Goal: Transaction & Acquisition: Subscribe to service/newsletter

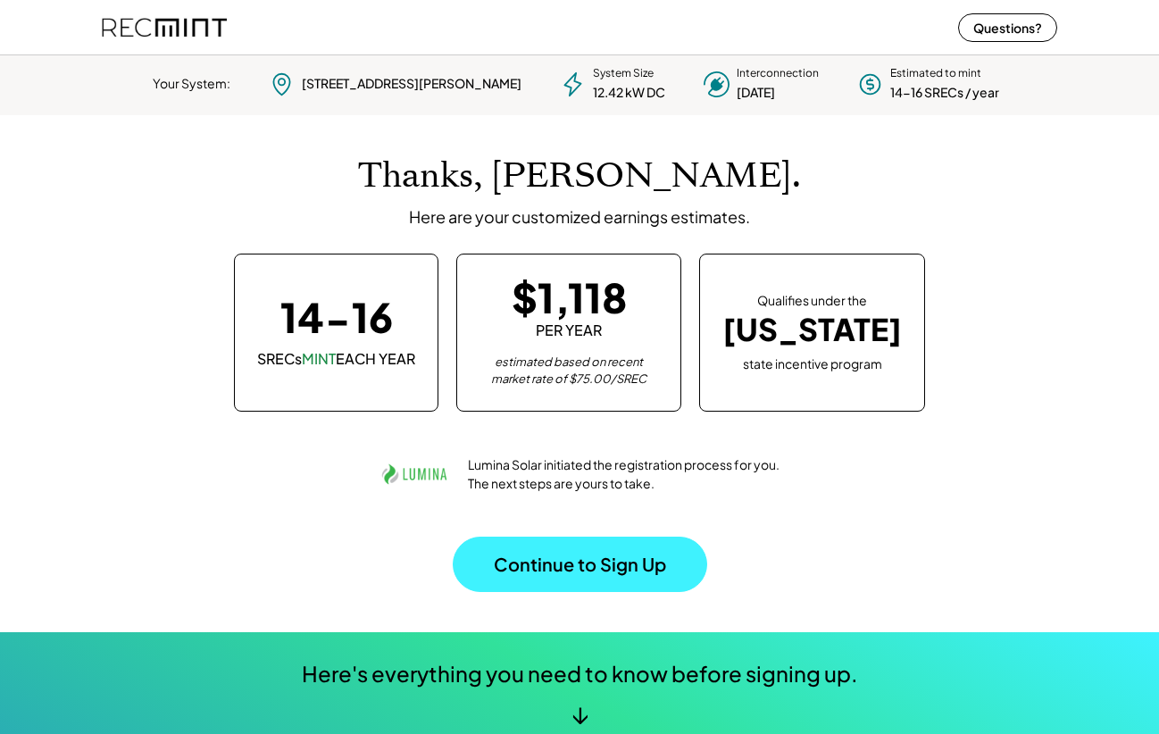
click at [558, 570] on button "Continue to Sign Up" at bounding box center [580, 564] width 254 height 55
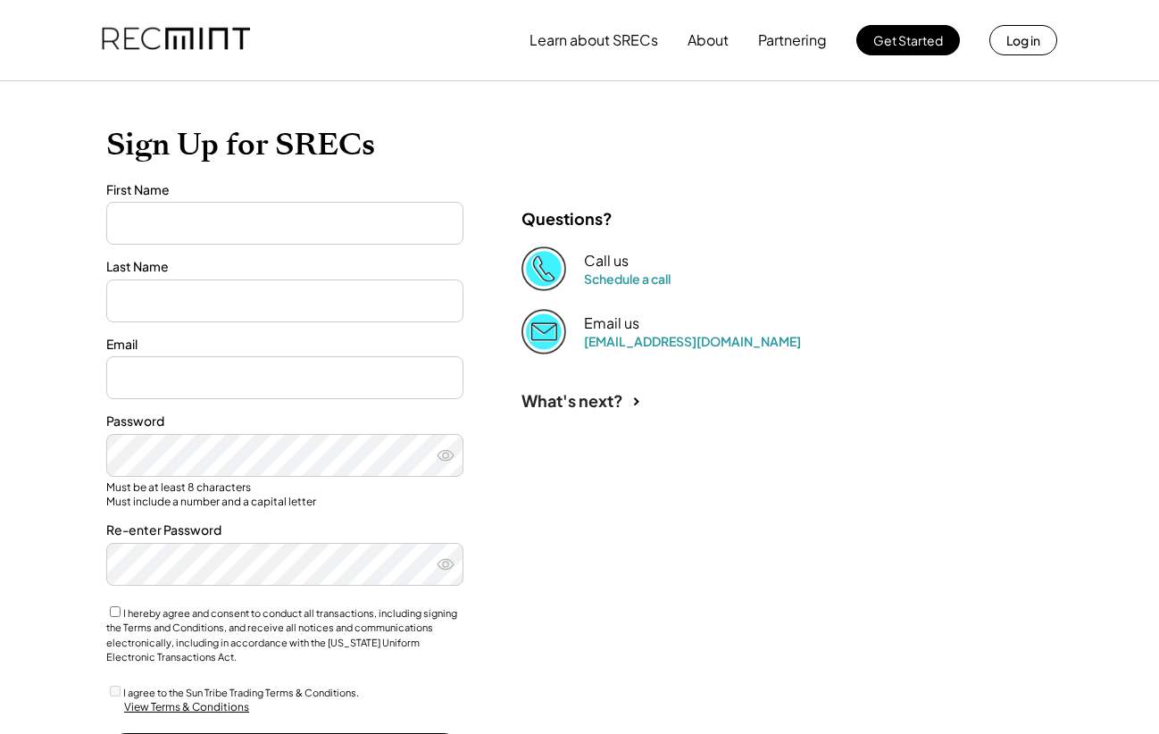
type input "*******"
type input "******"
type input "**********"
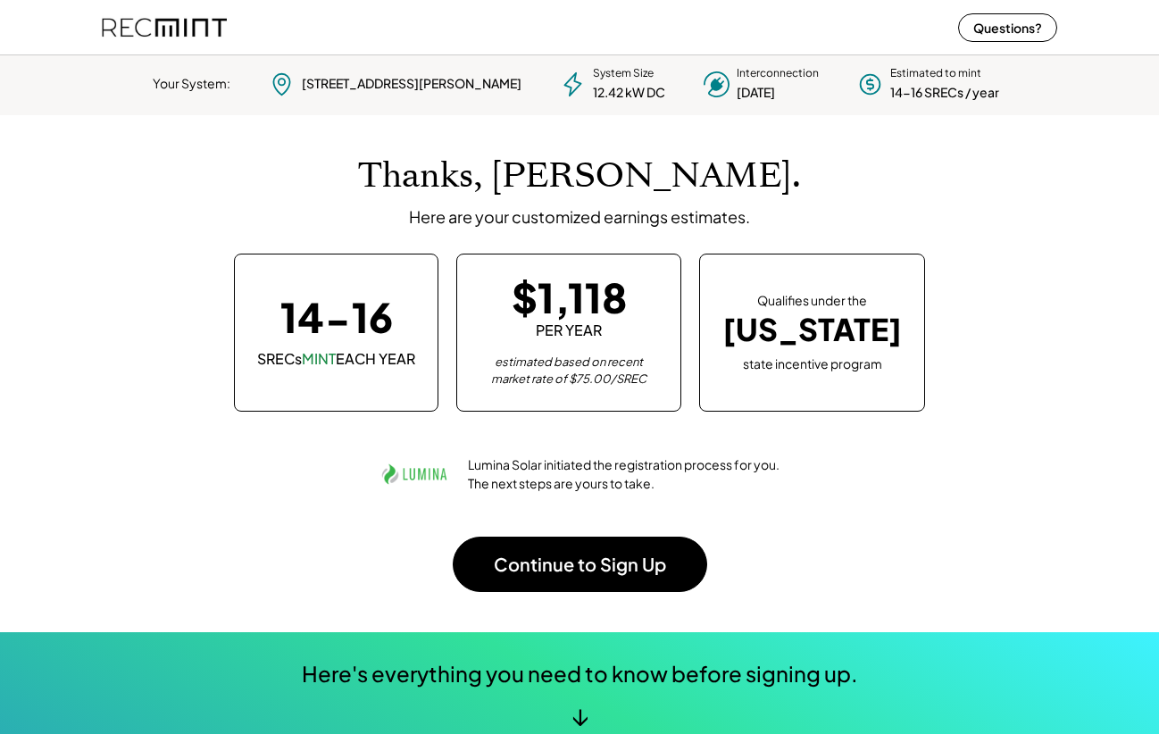
click at [579, 703] on div "↓" at bounding box center [579, 715] width 17 height 27
click at [579, 677] on div "Here's everything you need to know before signing up." at bounding box center [580, 674] width 556 height 30
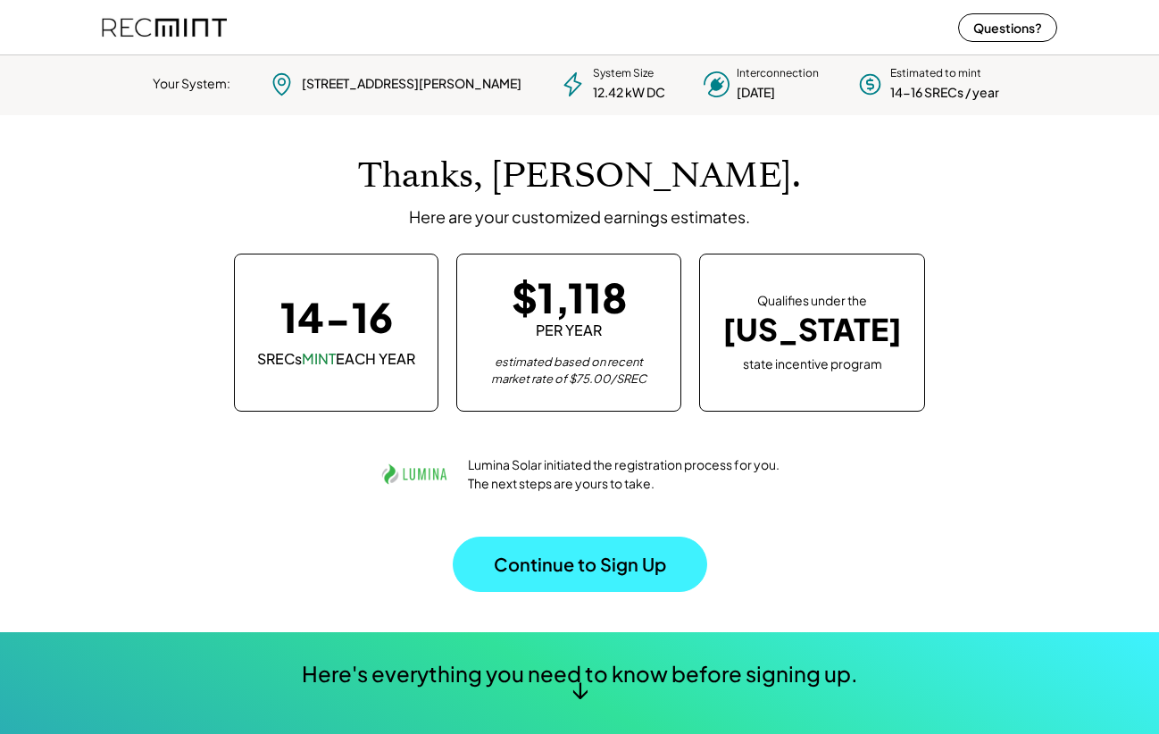
click at [635, 556] on button "Continue to Sign Up" at bounding box center [580, 564] width 254 height 55
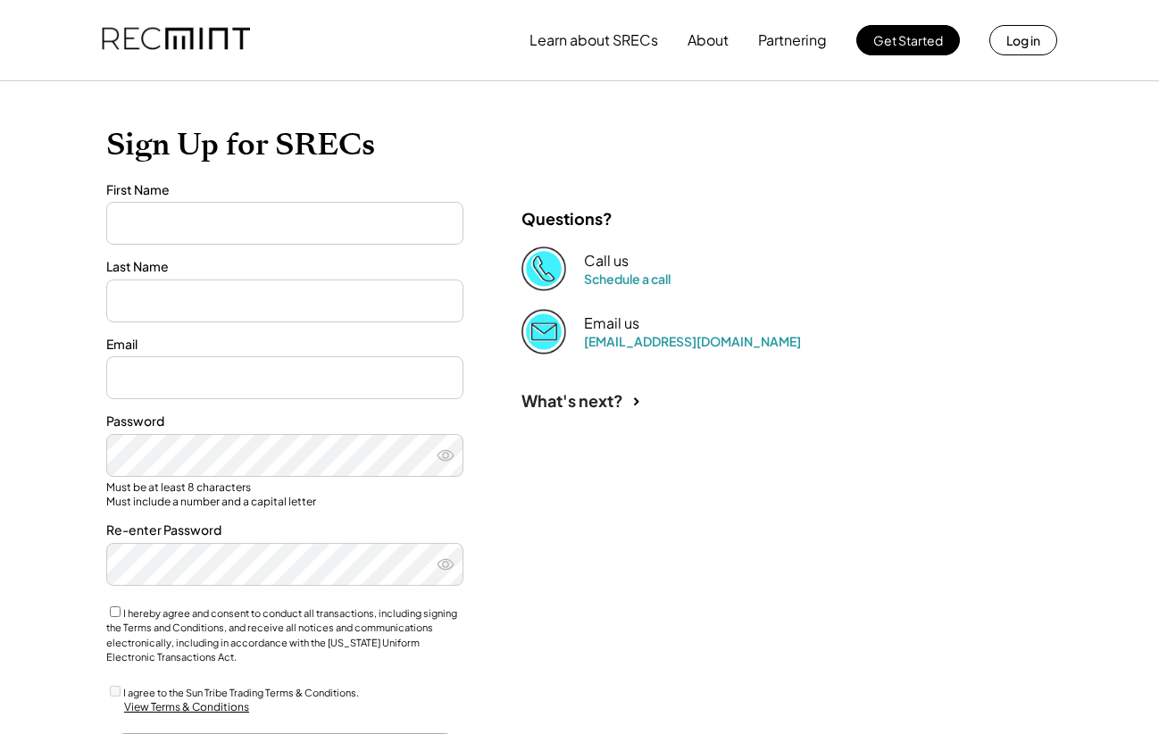
type input "*******"
type input "******"
type input "**********"
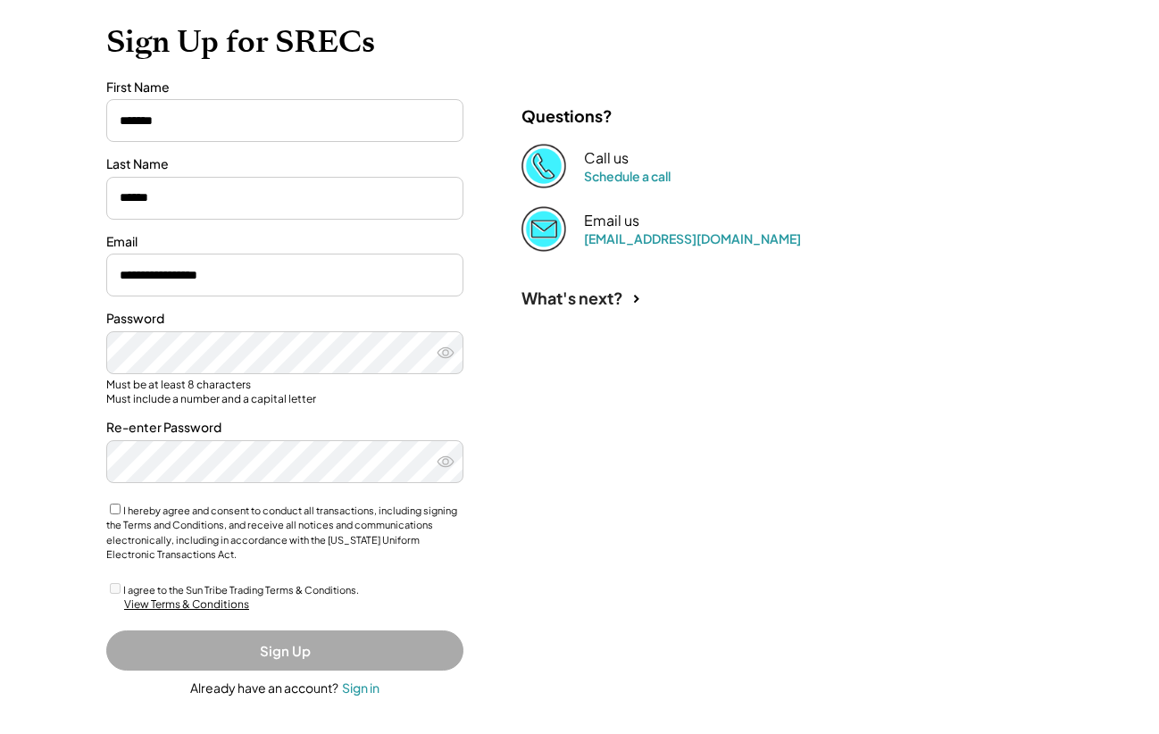
scroll to position [169, 0]
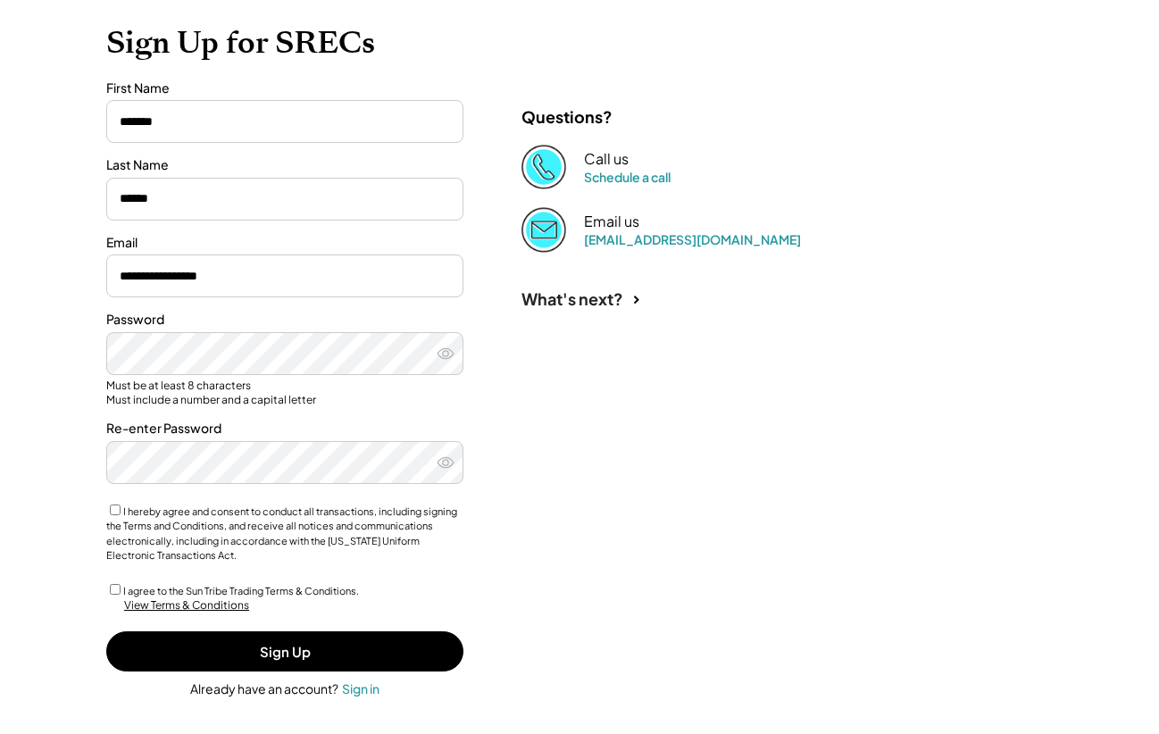
click at [193, 598] on div "View Terms & Conditions" at bounding box center [186, 605] width 125 height 15
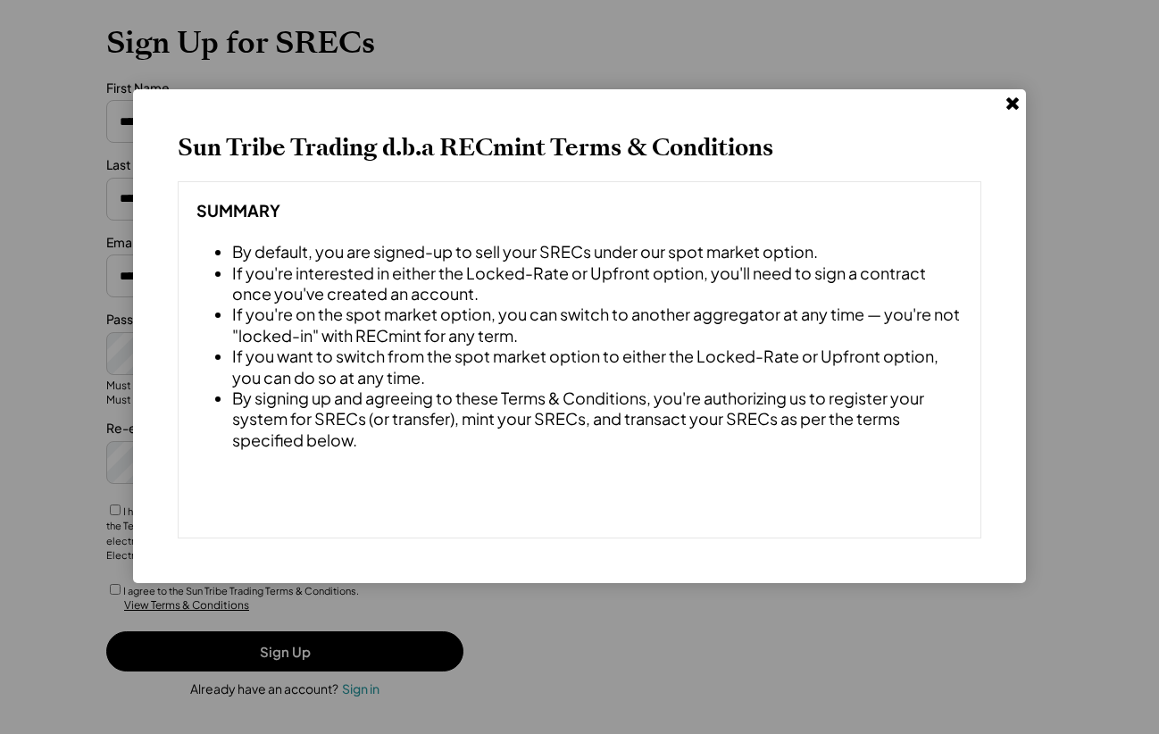
click at [1010, 104] on use at bounding box center [1012, 103] width 12 height 12
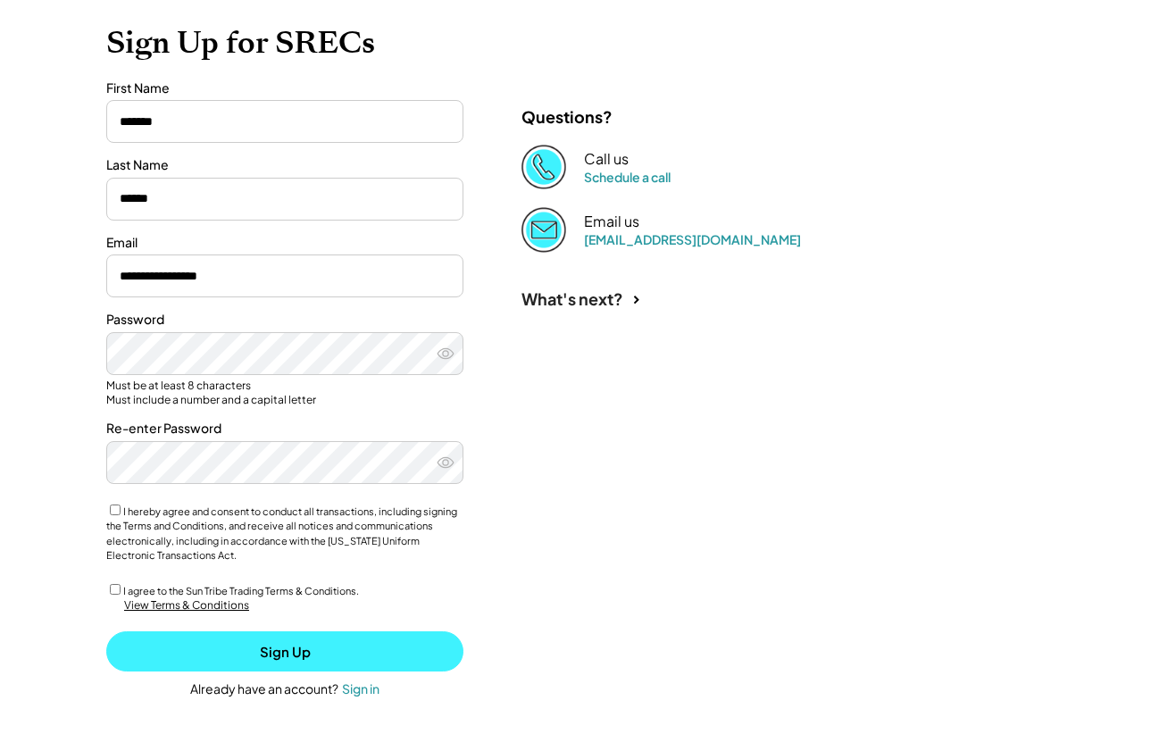
click at [299, 653] on button "Sign Up" at bounding box center [284, 651] width 357 height 40
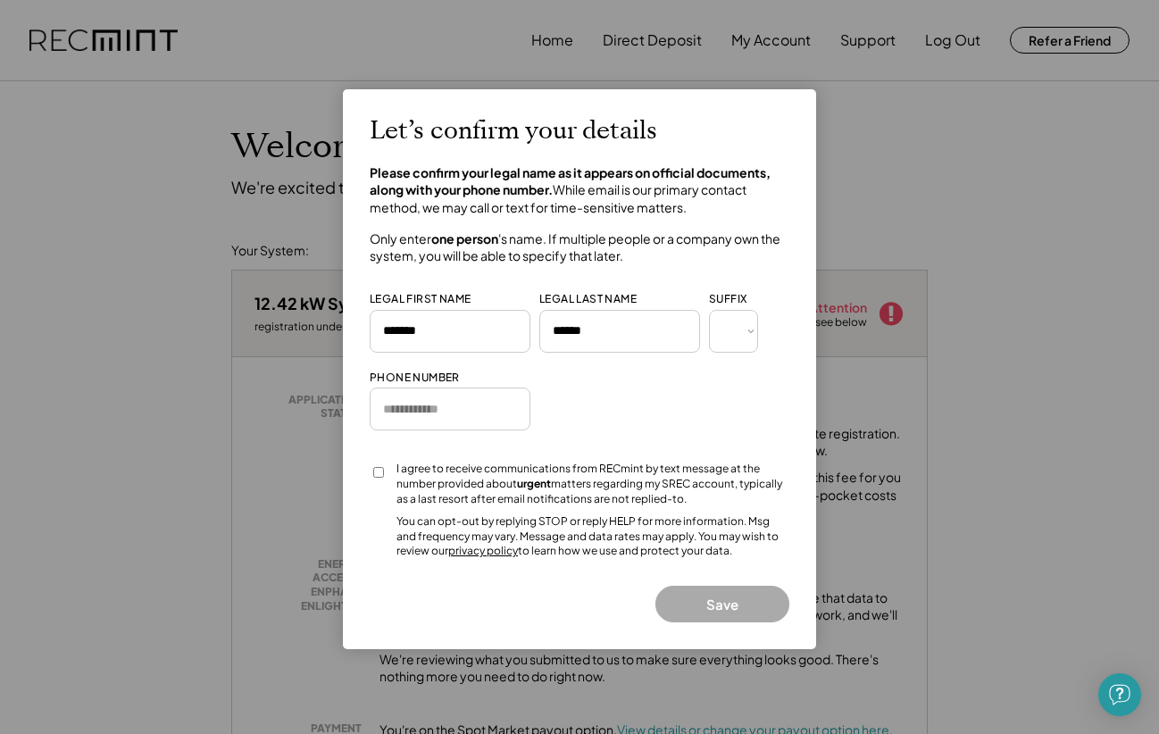
click at [854, 202] on div at bounding box center [579, 367] width 1159 height 734
click at [575, 37] on div at bounding box center [579, 367] width 1159 height 734
click at [552, 40] on div at bounding box center [579, 367] width 1159 height 734
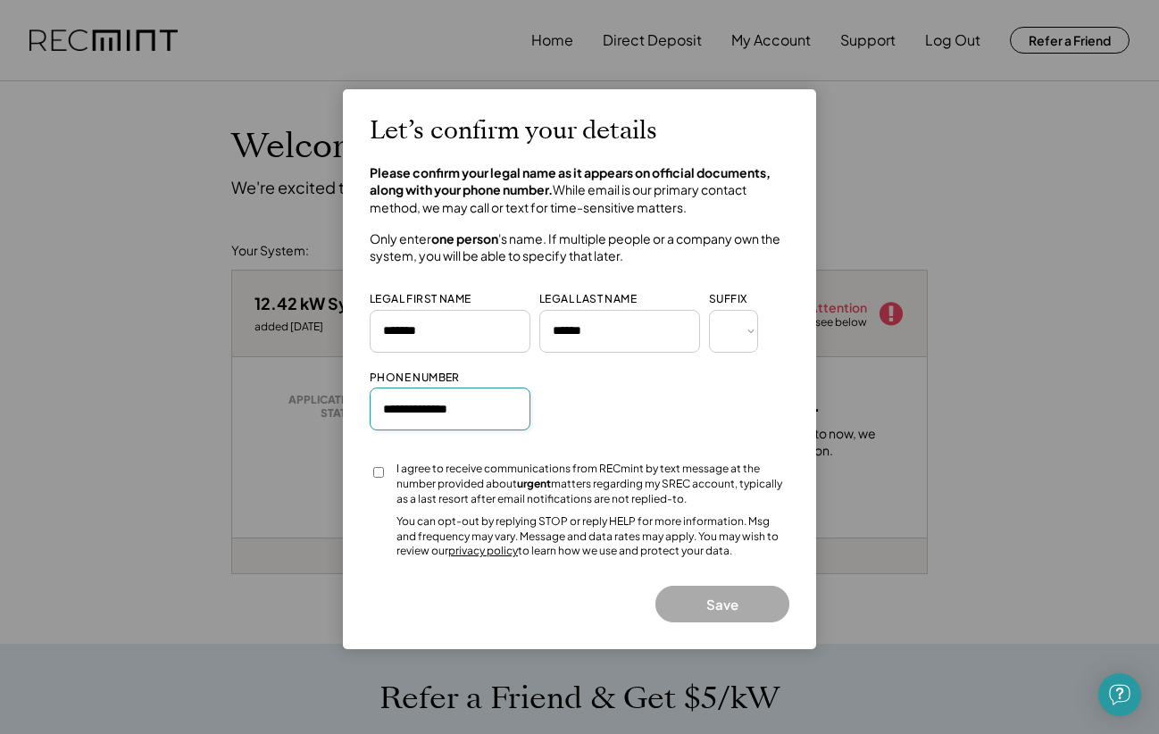
click at [393, 407] on input "input" at bounding box center [450, 408] width 161 height 43
type input "**********"
click at [584, 452] on div "Let’s confirm your details Please confirm your legal name as it appears on offi…" at bounding box center [580, 369] width 420 height 506
click at [730, 593] on button "Save" at bounding box center [722, 604] width 134 height 37
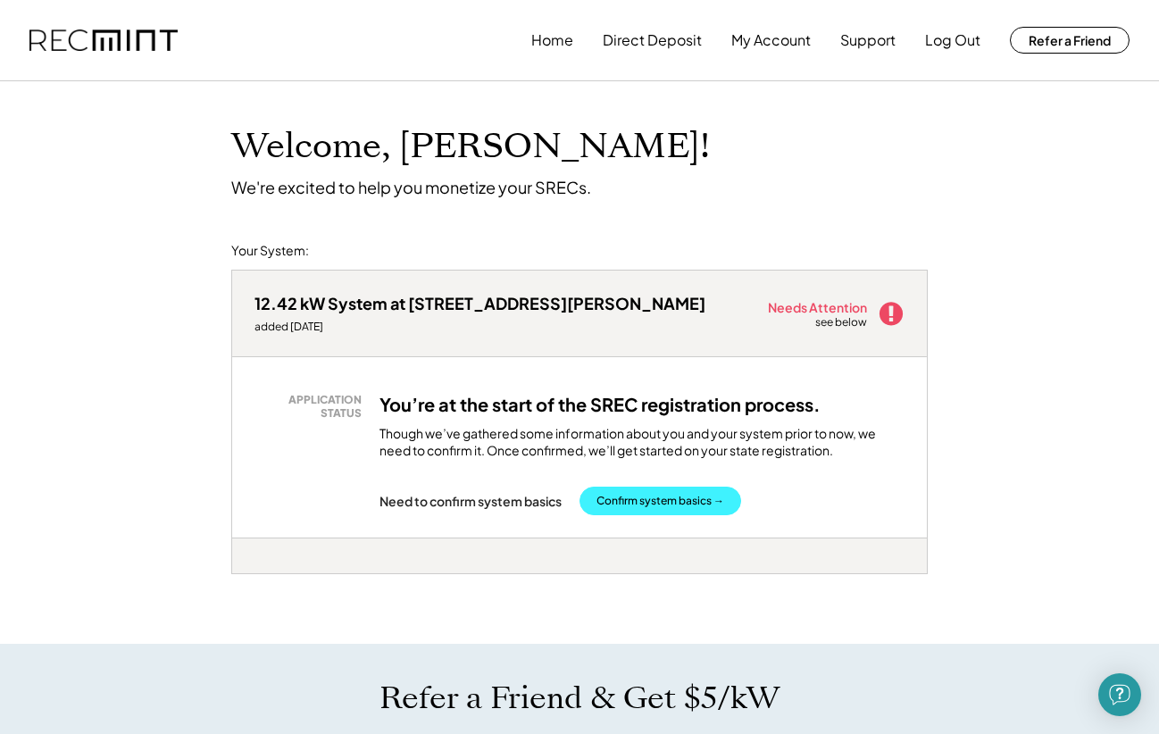
click at [668, 495] on button "Confirm system basics →" at bounding box center [660, 501] width 162 height 29
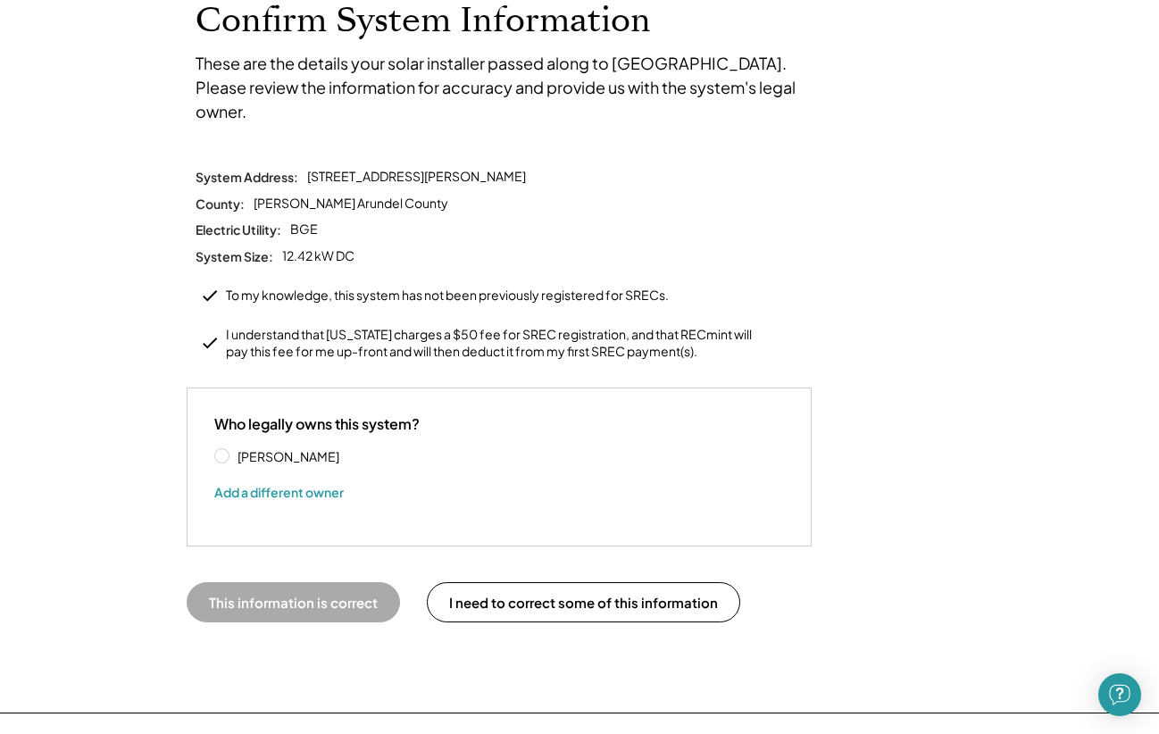
scroll to position [131, 0]
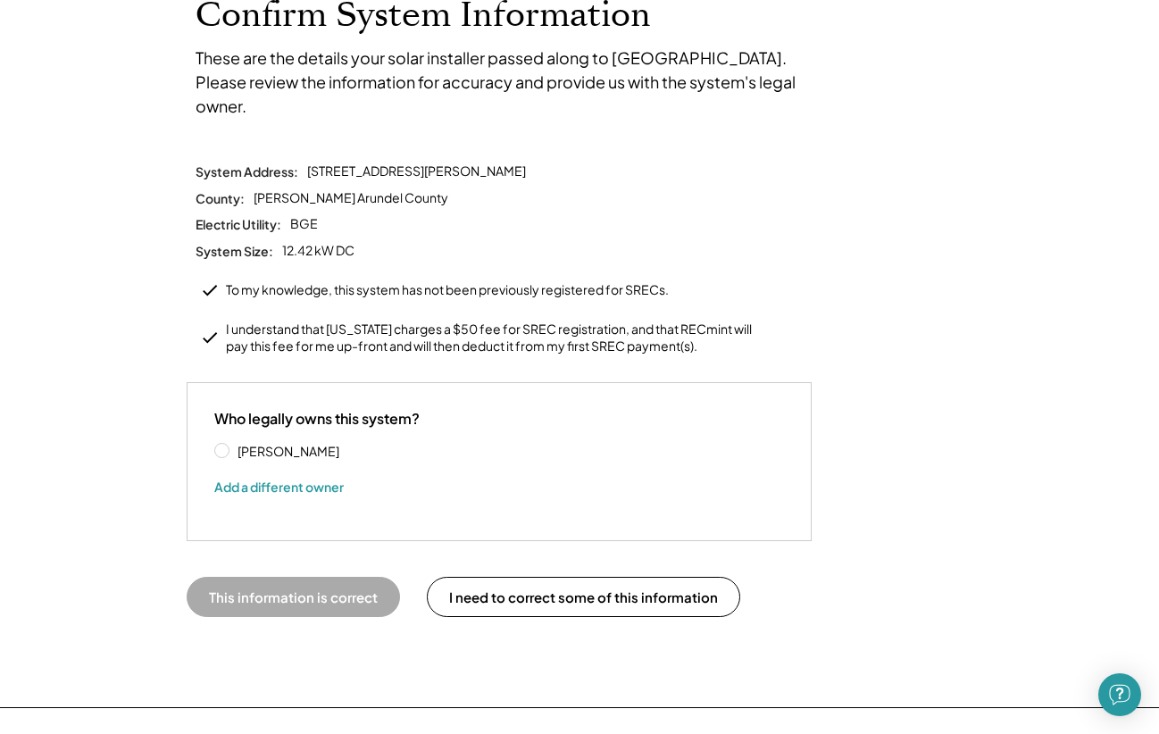
click at [232, 445] on label "Anthony Harris" at bounding box center [312, 451] width 161 height 12
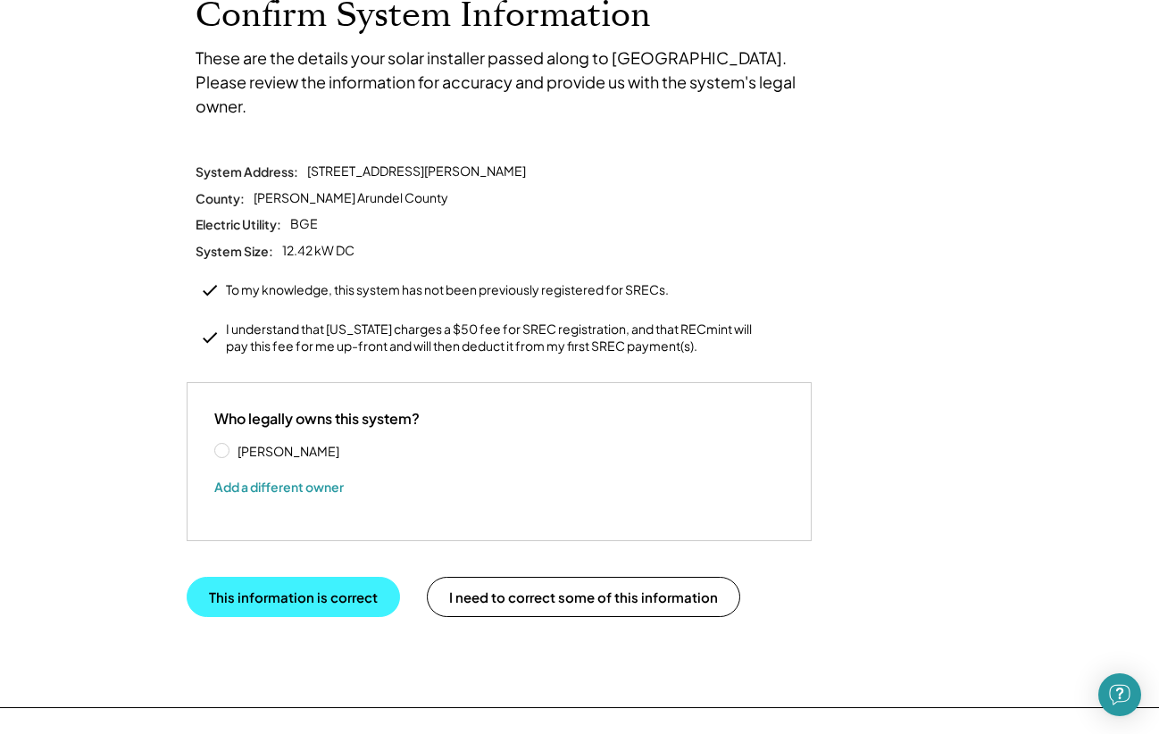
click at [314, 577] on button "This information is correct" at bounding box center [293, 597] width 213 height 40
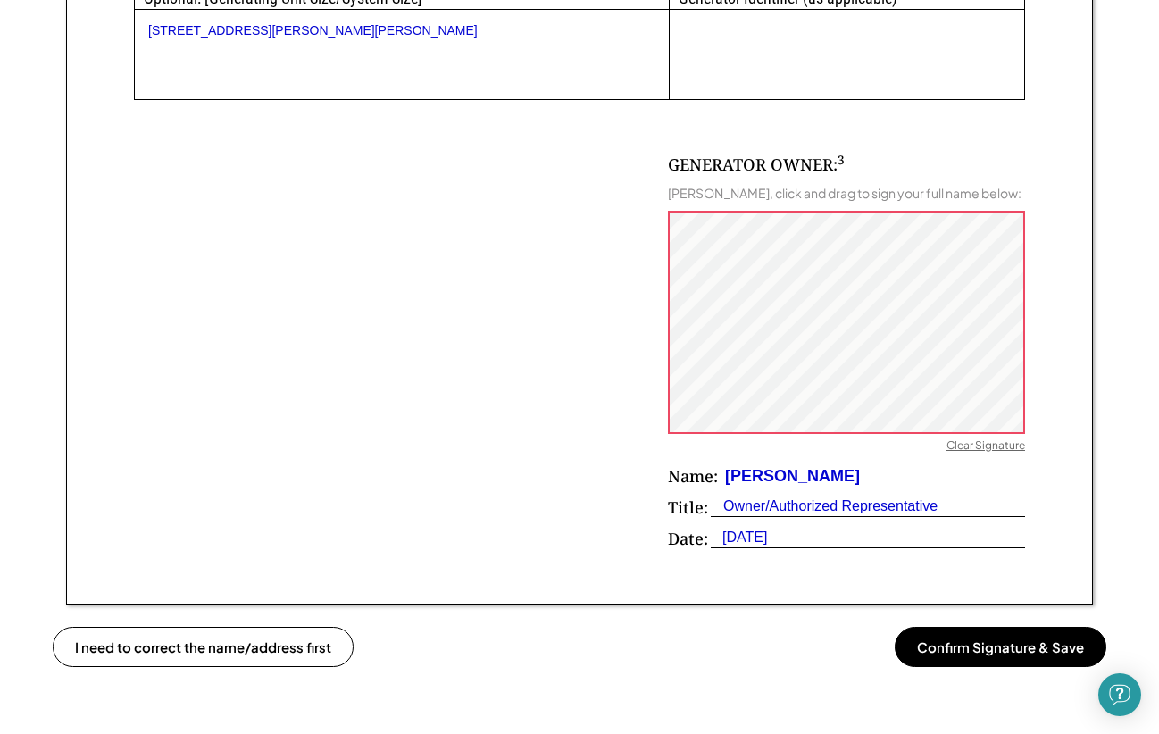
scroll to position [1068, 0]
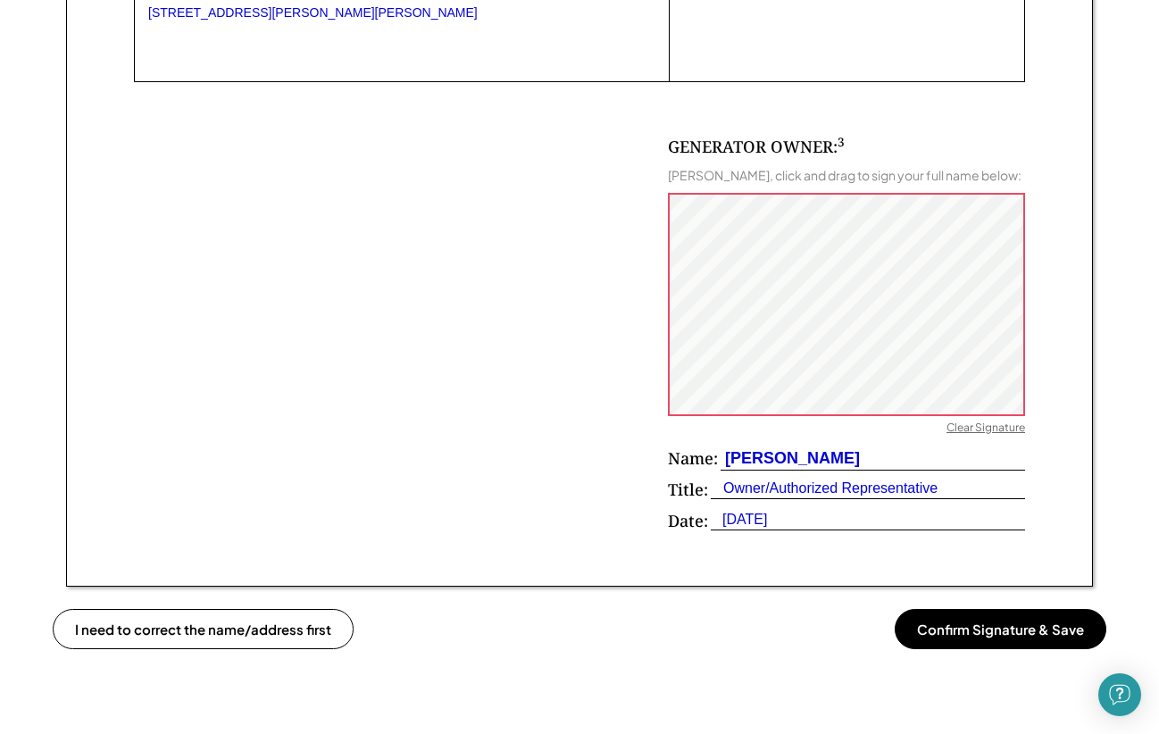
click at [1014, 619] on button "Confirm Signature & Save" at bounding box center [1000, 629] width 212 height 40
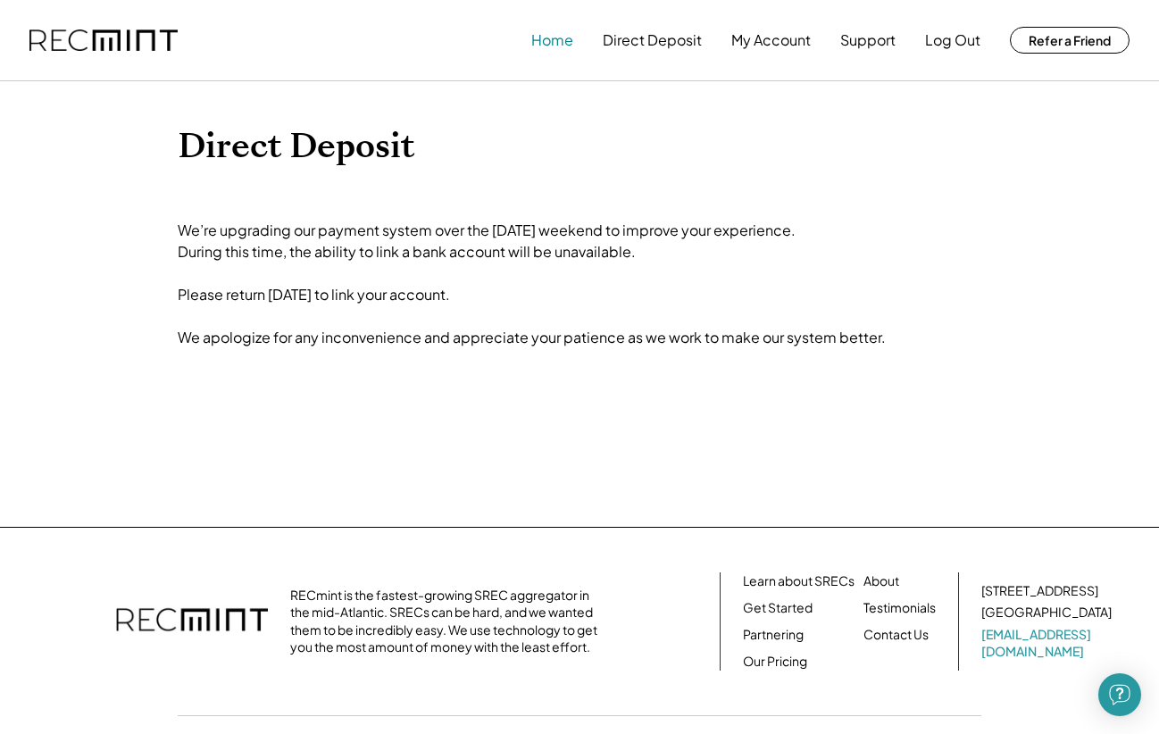
click at [565, 46] on button "Home" at bounding box center [552, 40] width 42 height 36
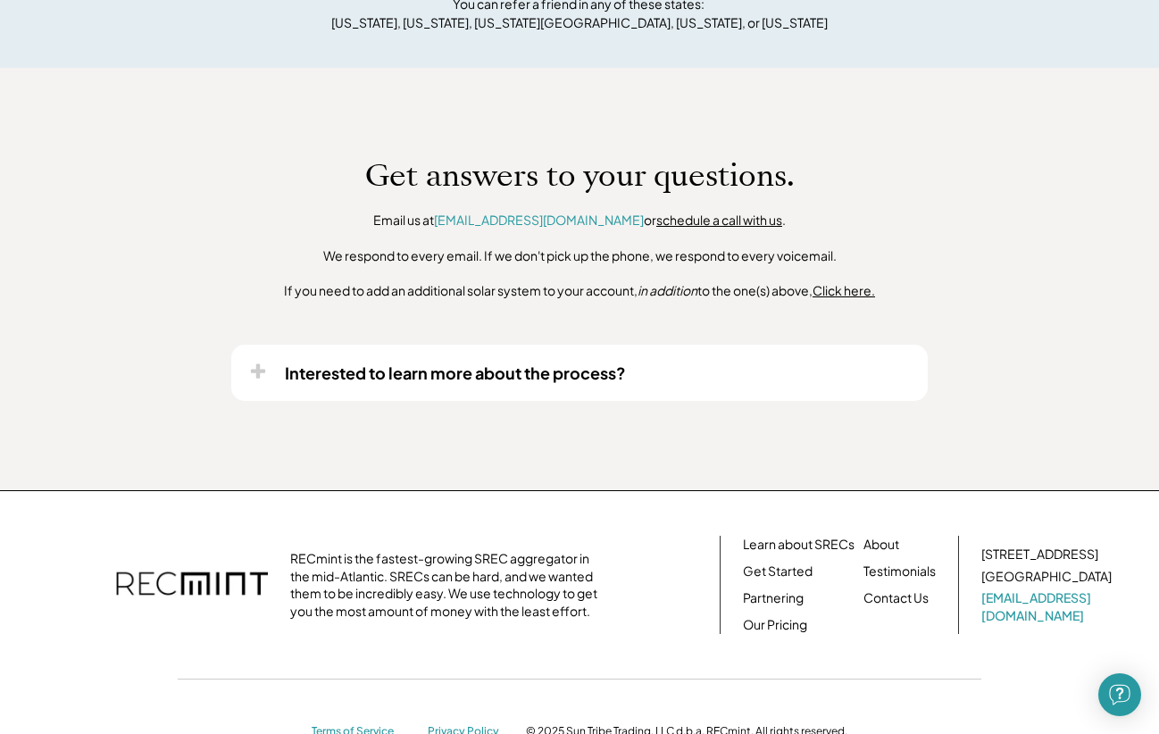
scroll to position [1316, 0]
click at [251, 362] on icon at bounding box center [258, 371] width 18 height 18
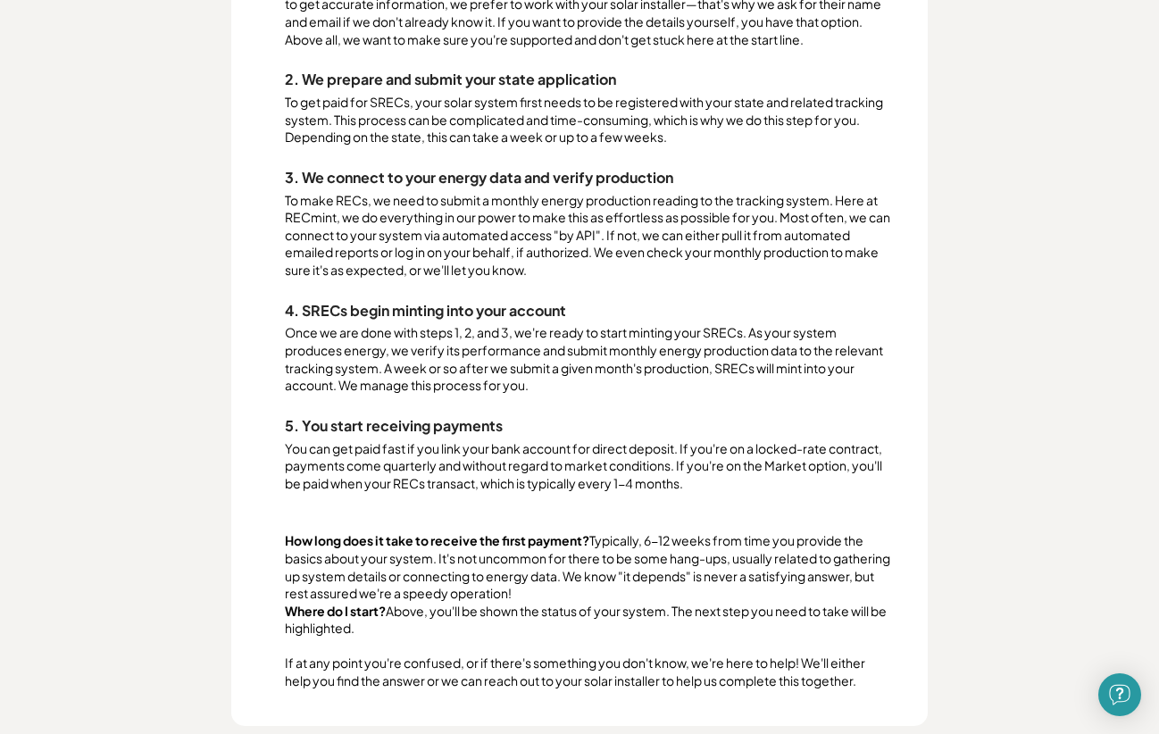
scroll to position [1830, 0]
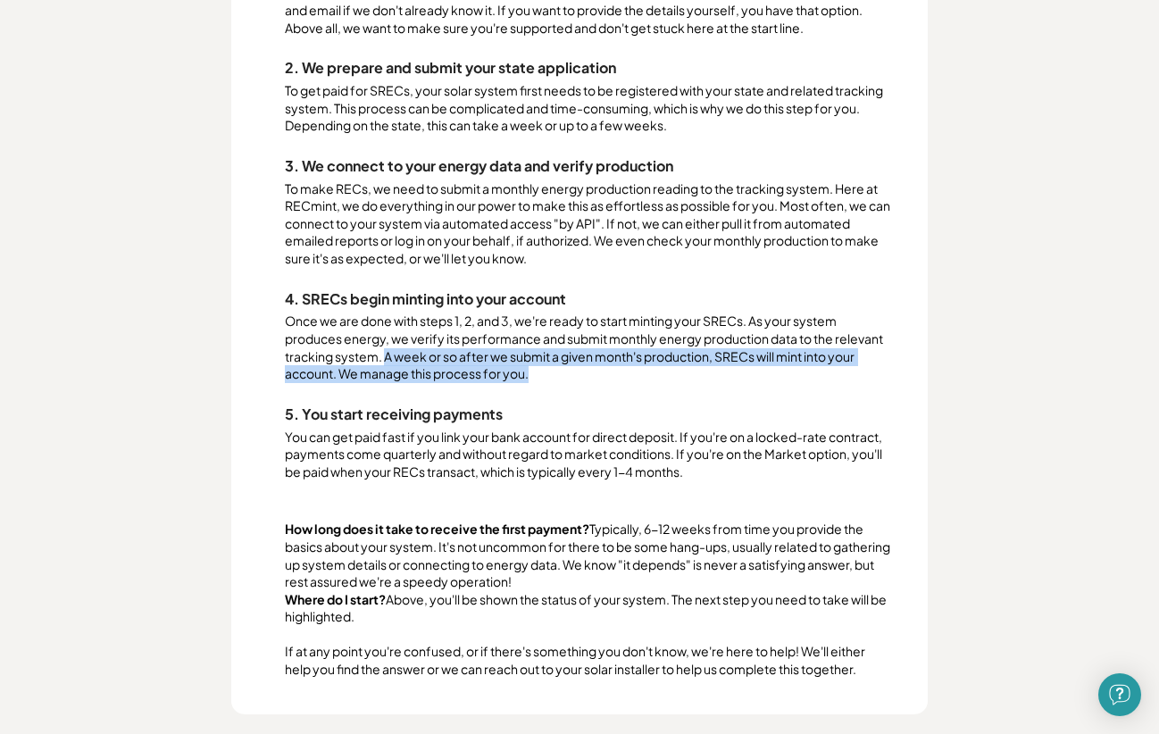
drag, startPoint x: 387, startPoint y: 335, endPoint x: 579, endPoint y: 356, distance: 193.1
click at [579, 356] on div "Once we are done with steps 1, 2, and 3, we're ready to start minting your SREC…" at bounding box center [588, 347] width 607 height 70
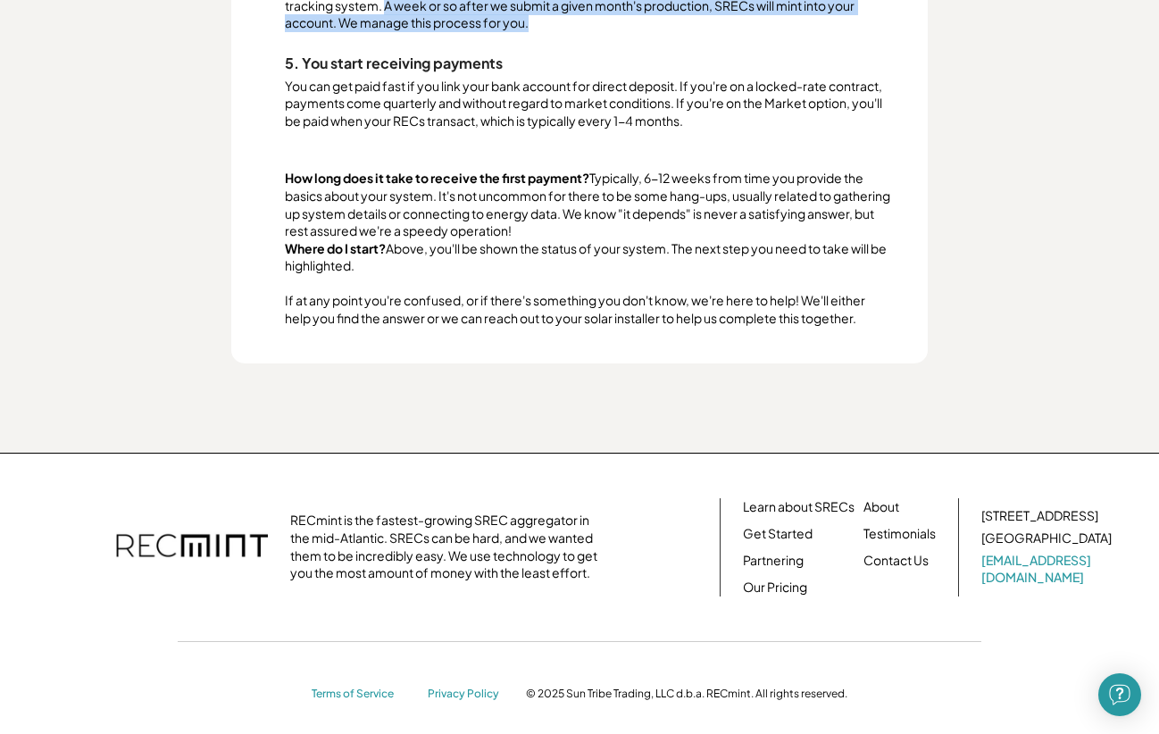
scroll to position [2179, 0]
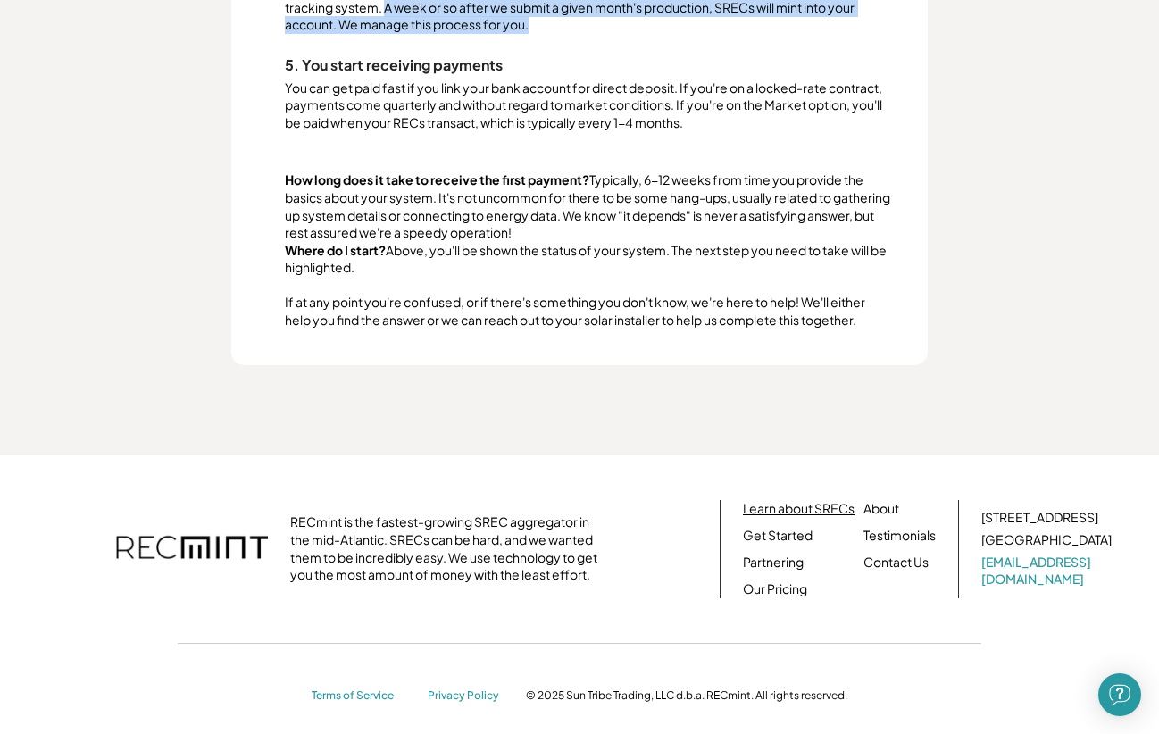
click at [789, 500] on link "Learn about SRECs" at bounding box center [799, 509] width 112 height 18
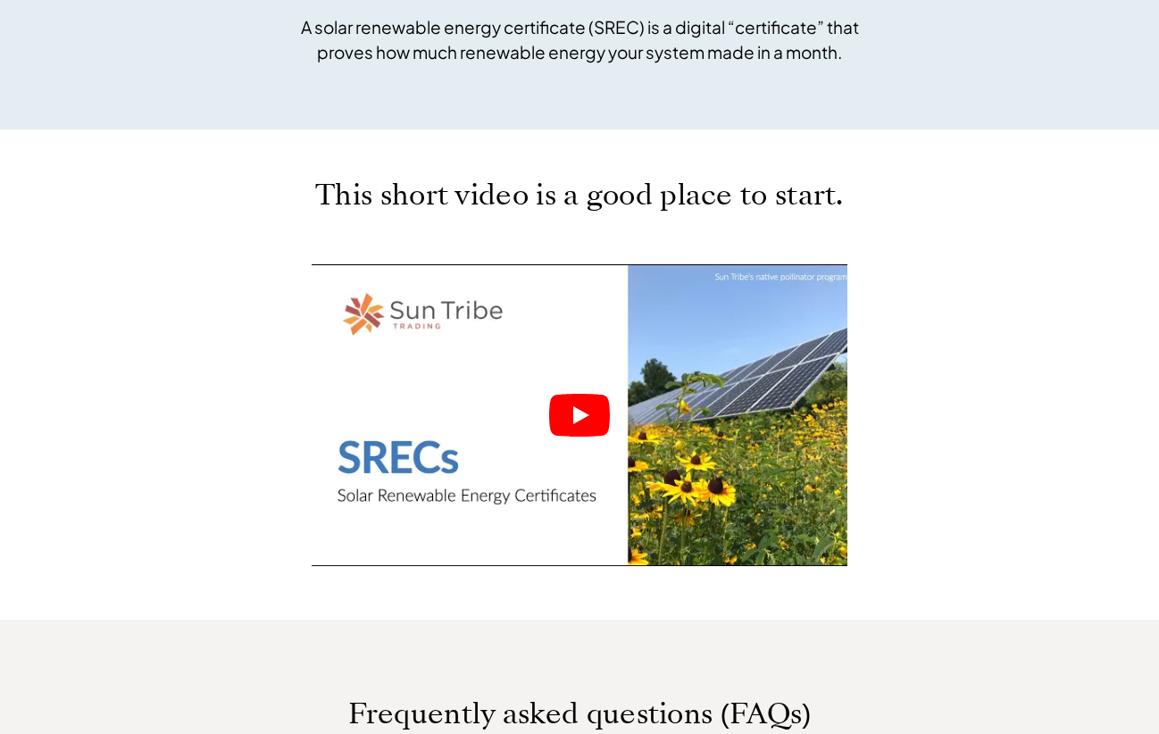
scroll to position [720, 0]
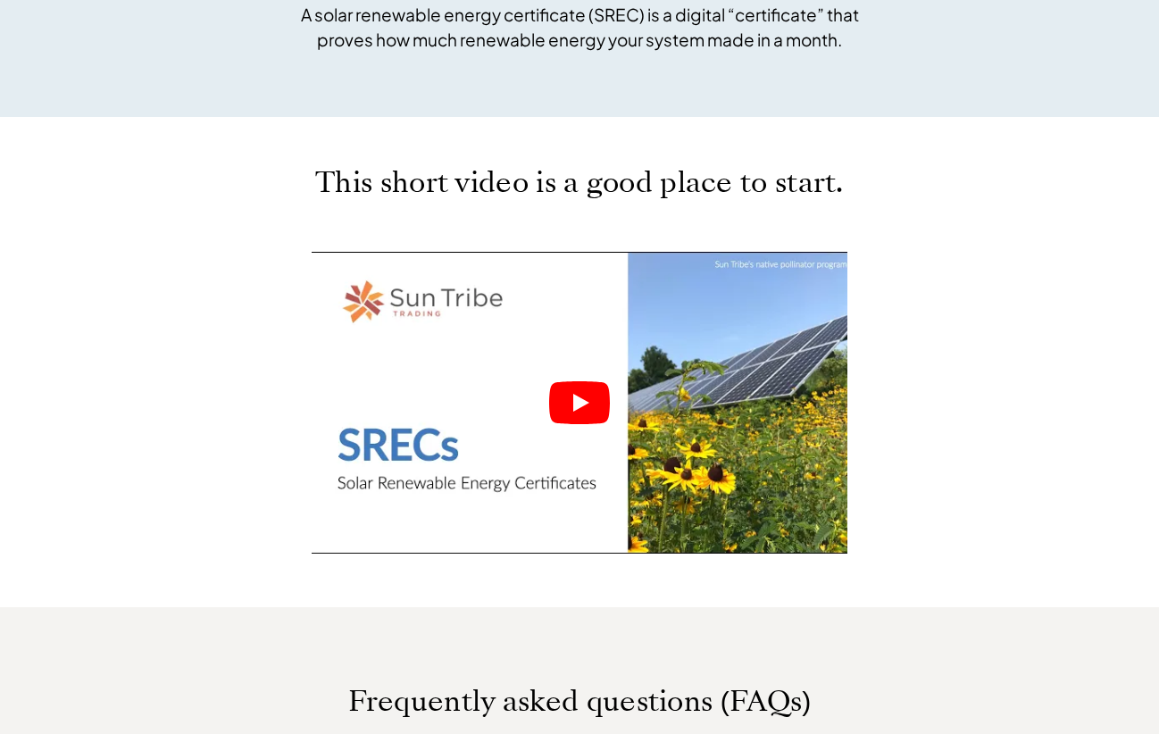
click at [577, 413] on icon "Play" at bounding box center [579, 402] width 61 height 43
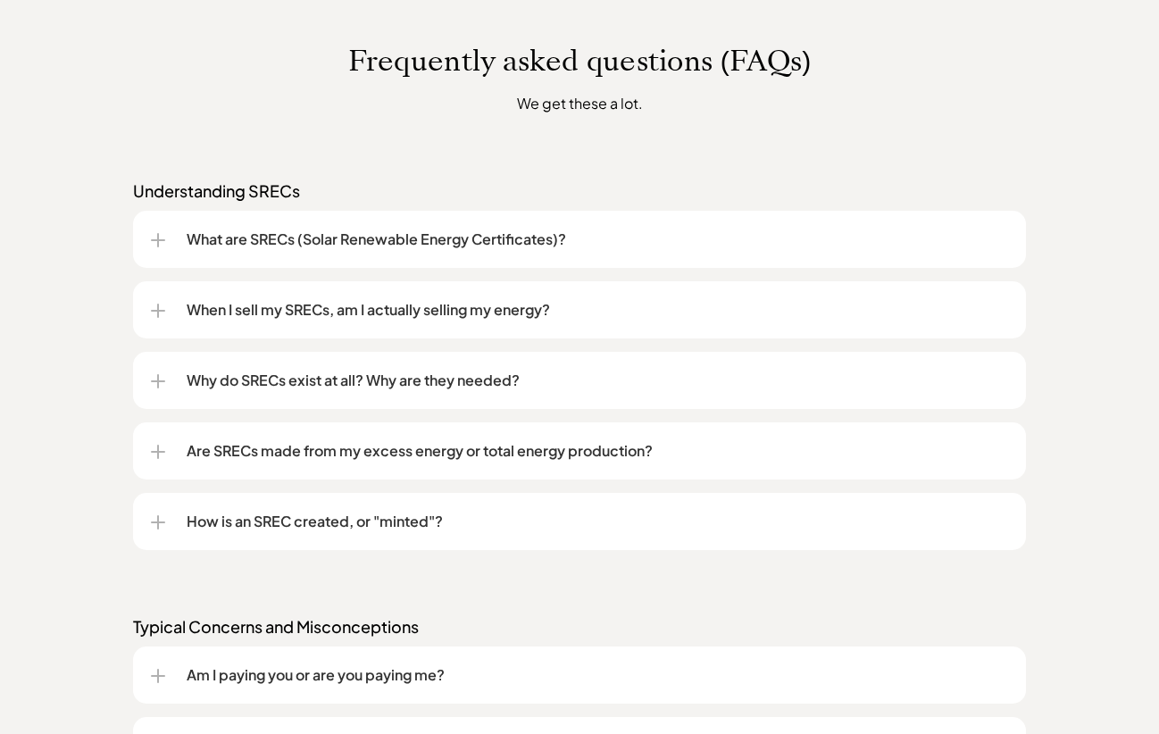
scroll to position [1362, 0]
click at [162, 451] on div at bounding box center [158, 450] width 14 height 2
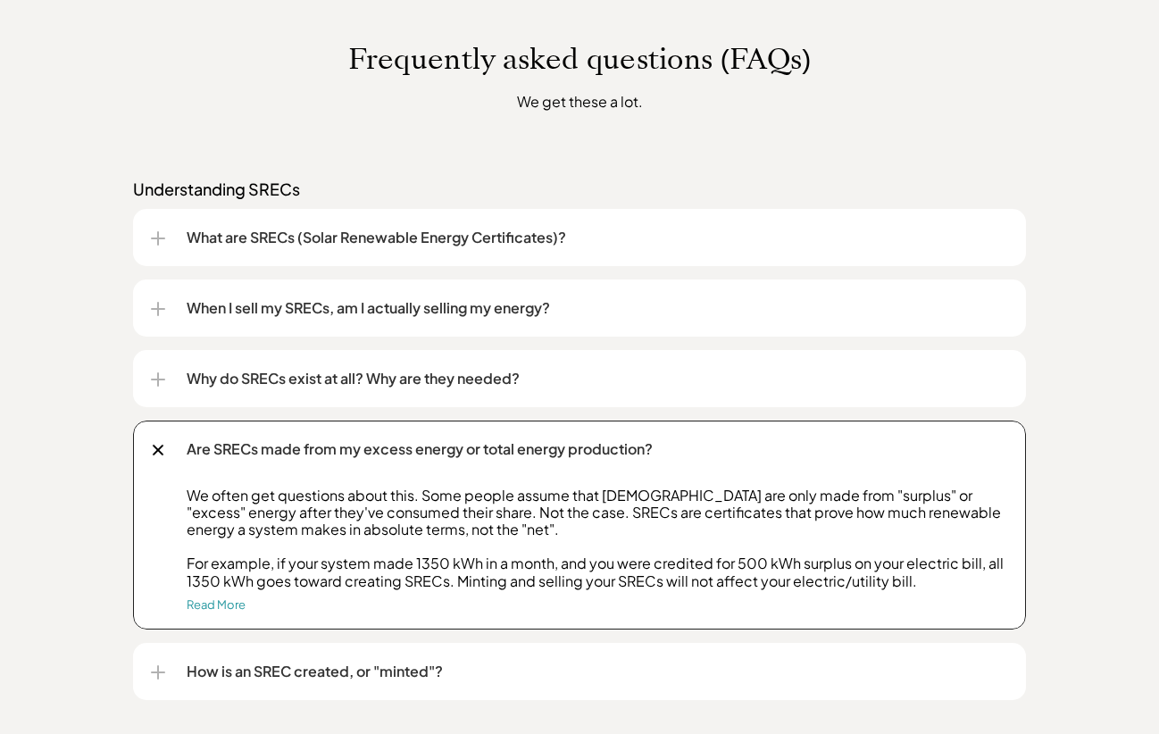
click at [180, 367] on div "Why do SRECs exist at all? Why are they needed?" at bounding box center [579, 378] width 857 height 57
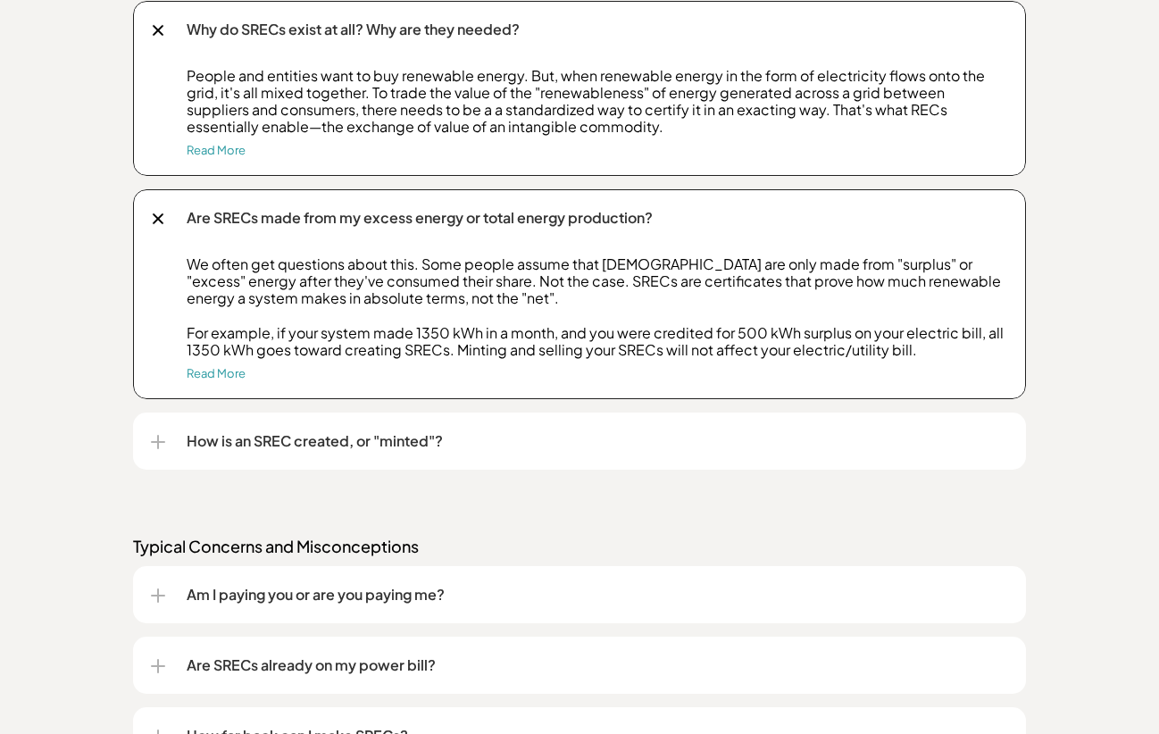
scroll to position [1714, 0]
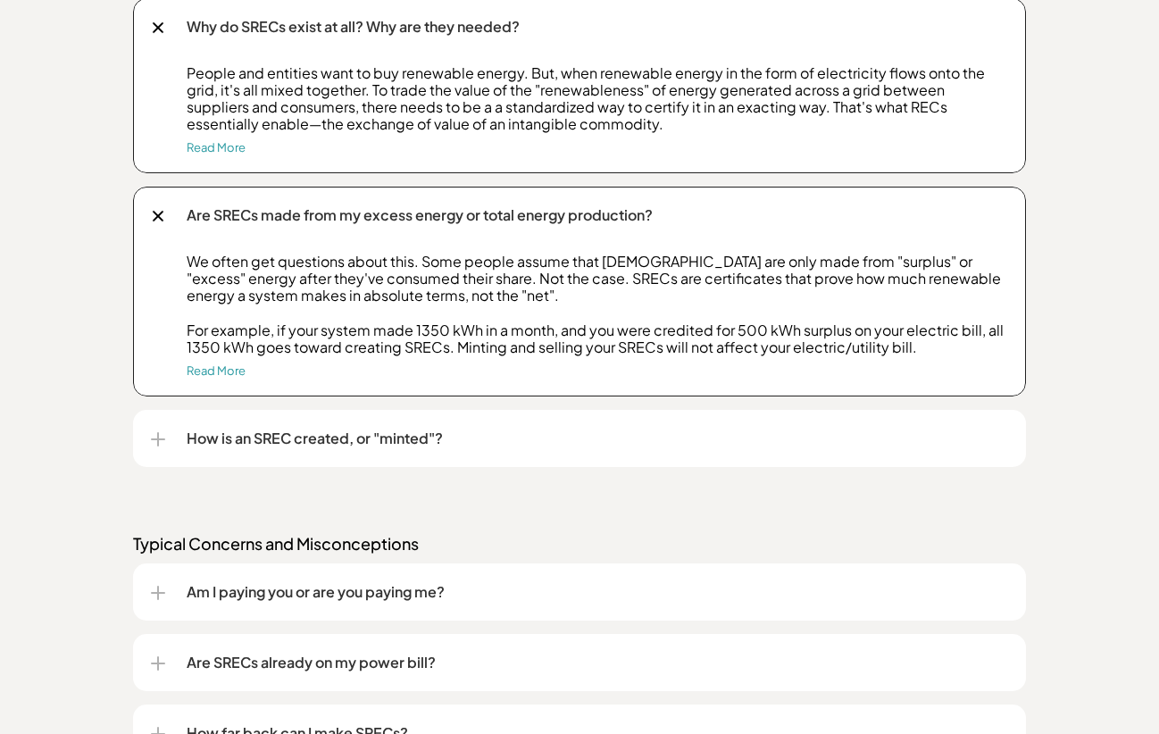
click at [157, 440] on div at bounding box center [158, 439] width 2 height 14
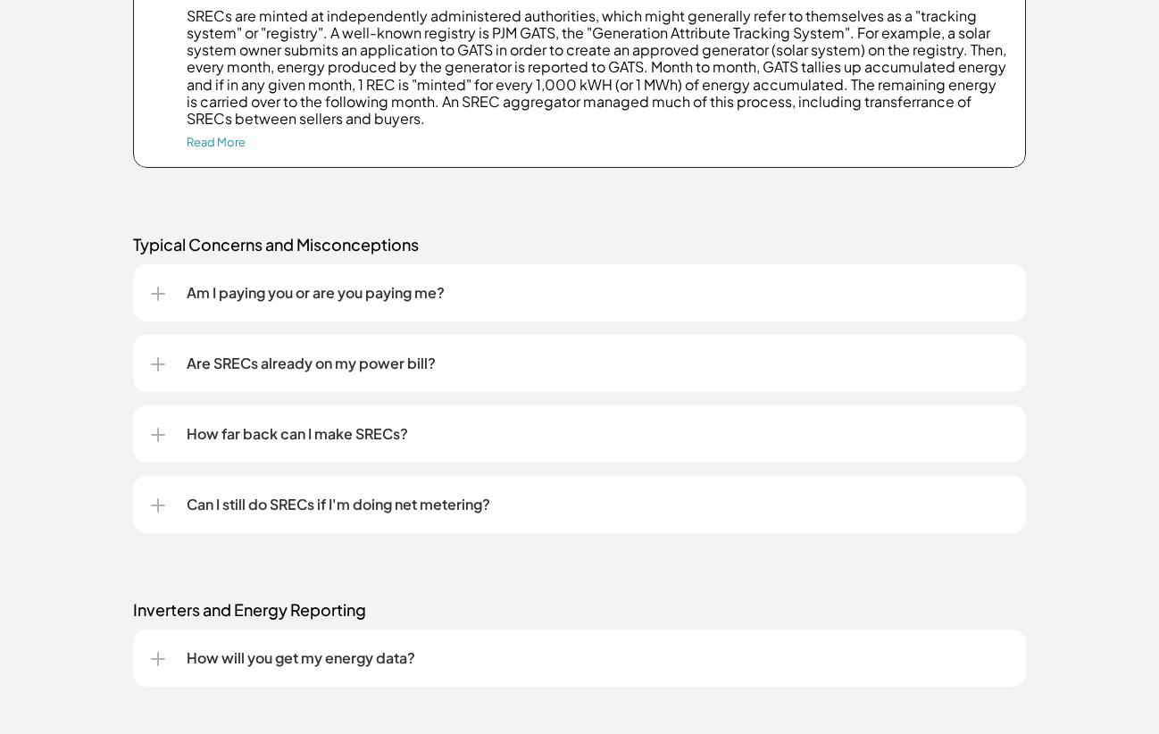
scroll to position [2183, 0]
click at [161, 432] on div at bounding box center [158, 434] width 14 height 14
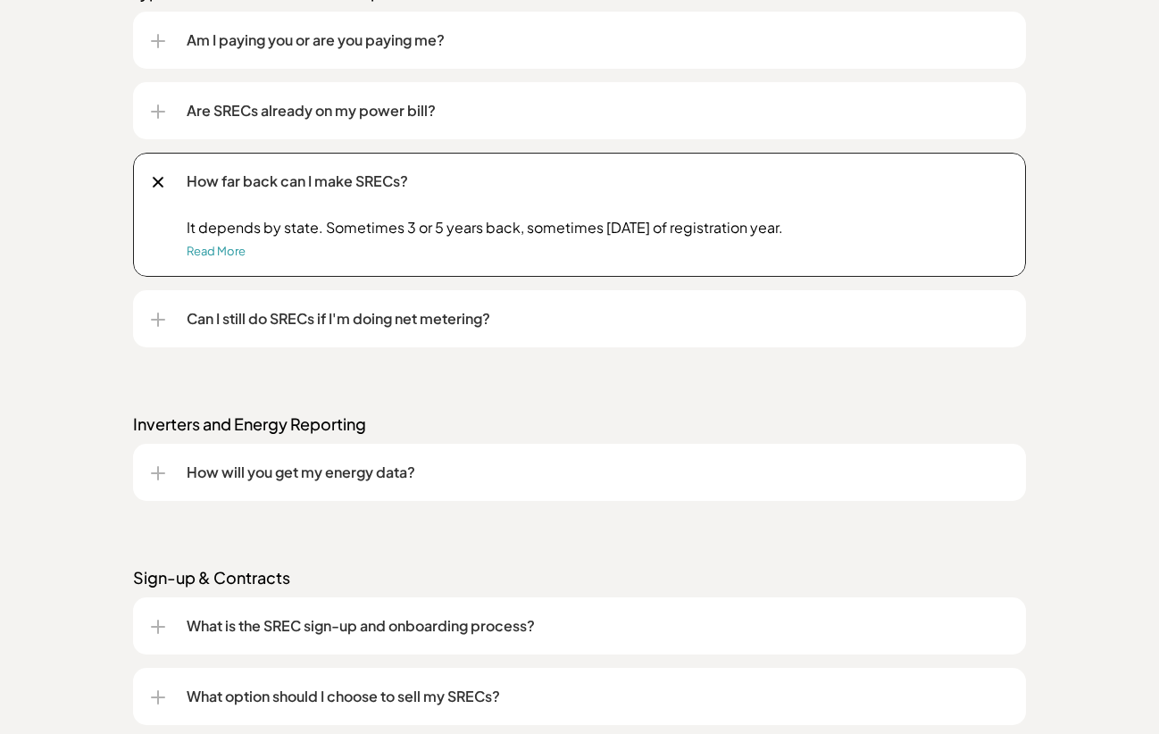
scroll to position [2438, 0]
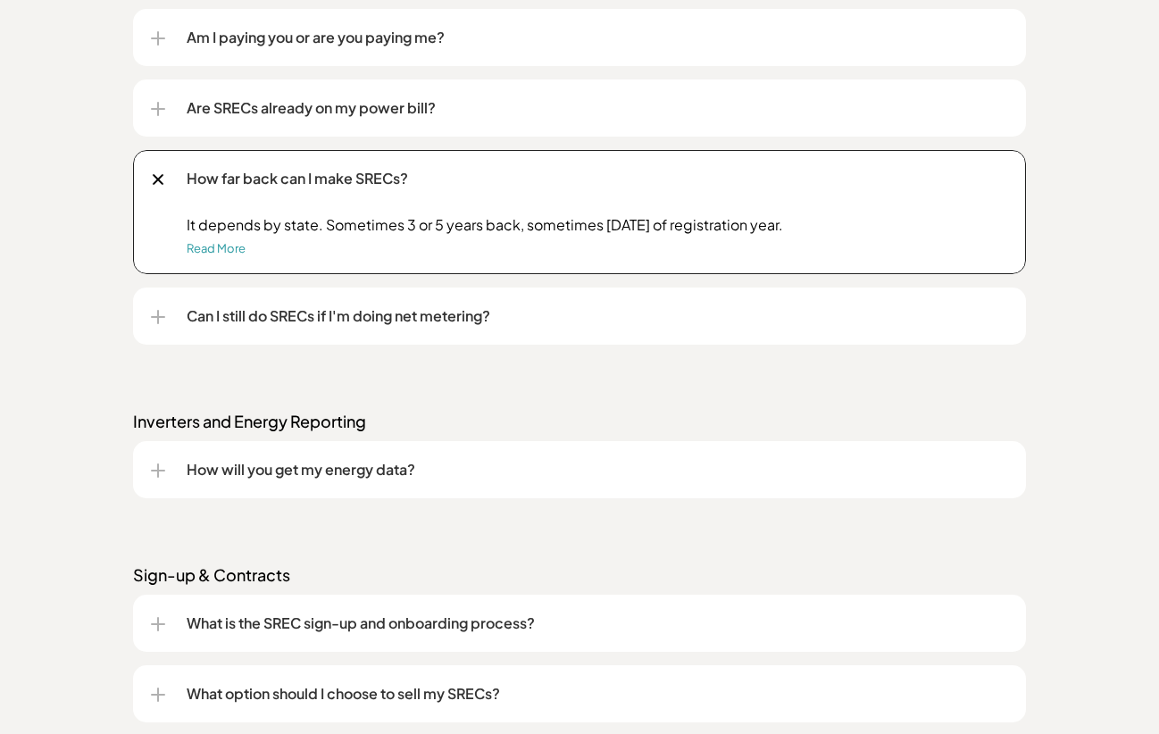
click at [152, 310] on div at bounding box center [158, 317] width 14 height 14
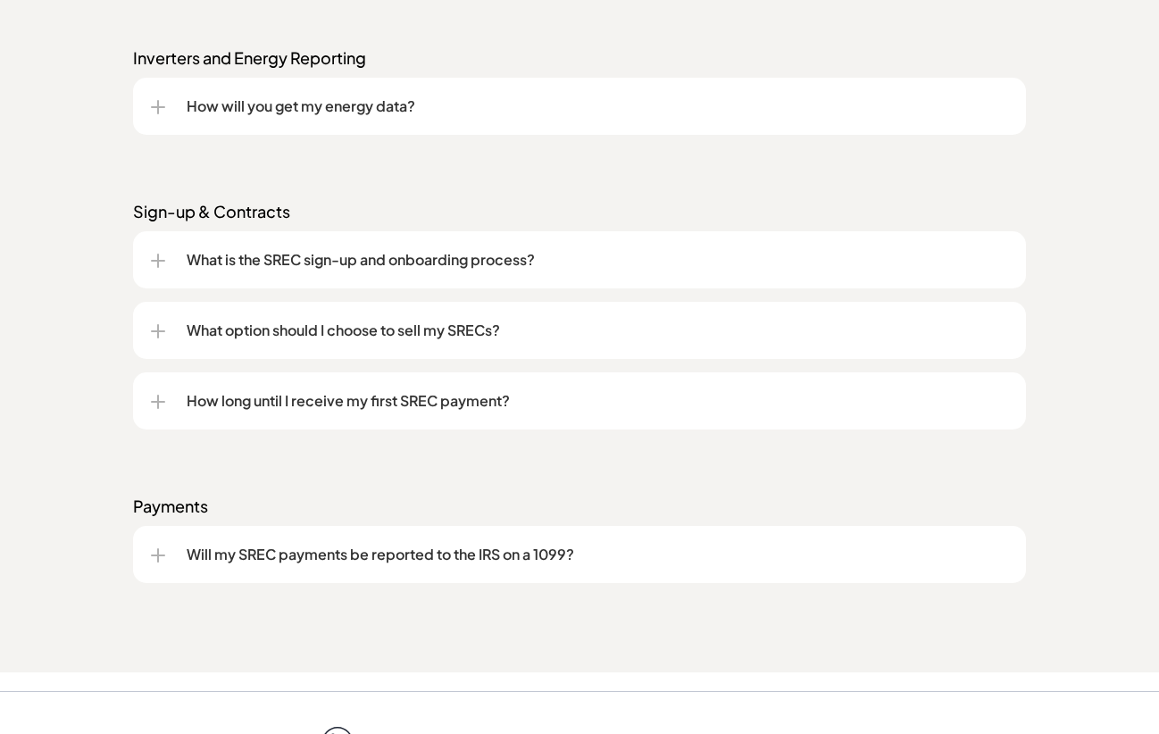
scroll to position [2968, 0]
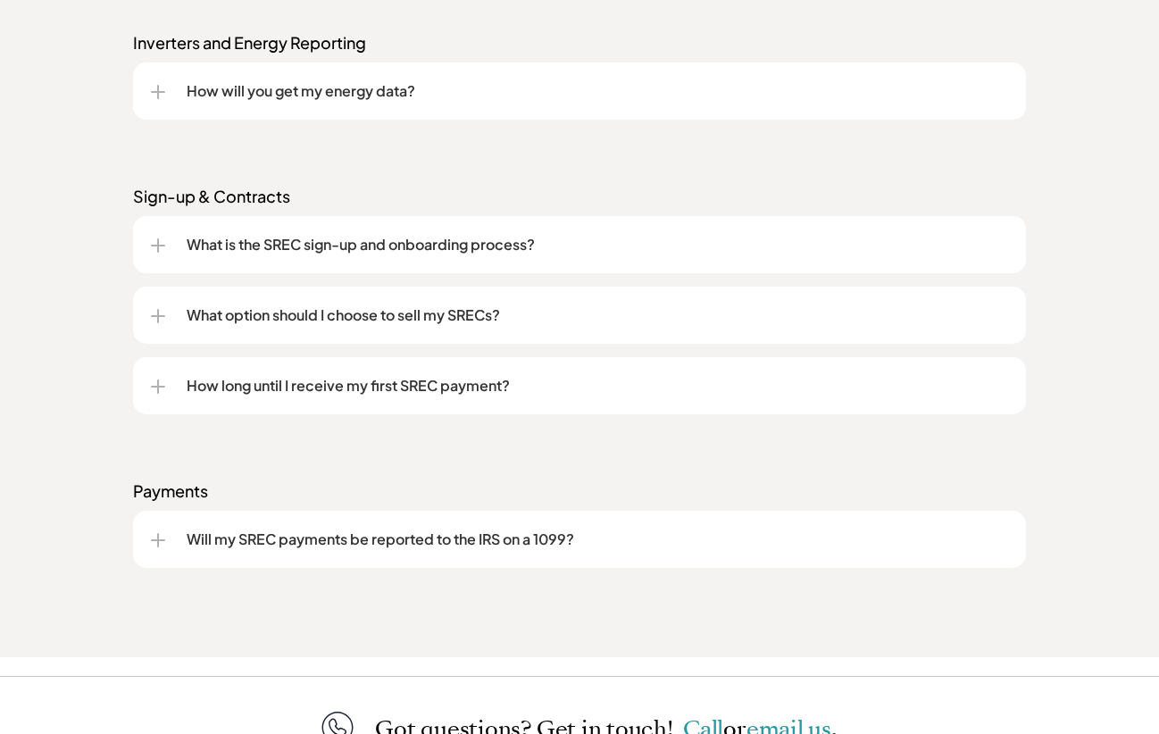
click at [155, 312] on div at bounding box center [158, 316] width 14 height 14
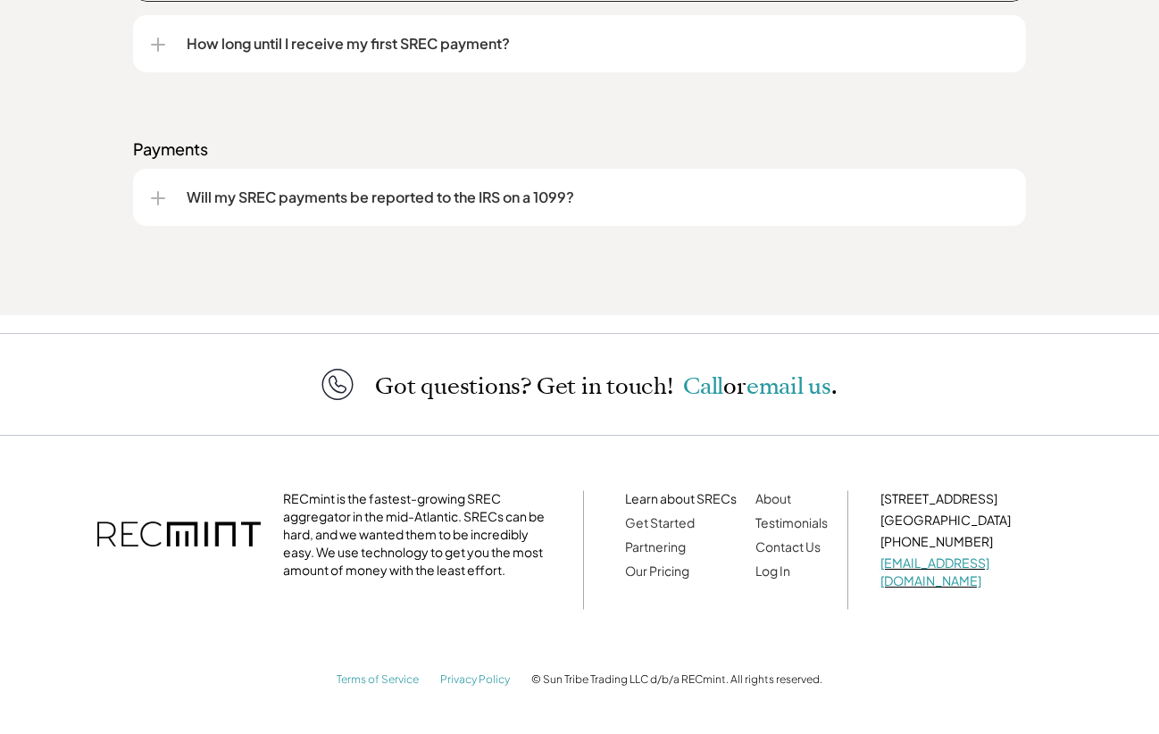
scroll to position [3497, 0]
click at [162, 193] on div at bounding box center [158, 199] width 14 height 14
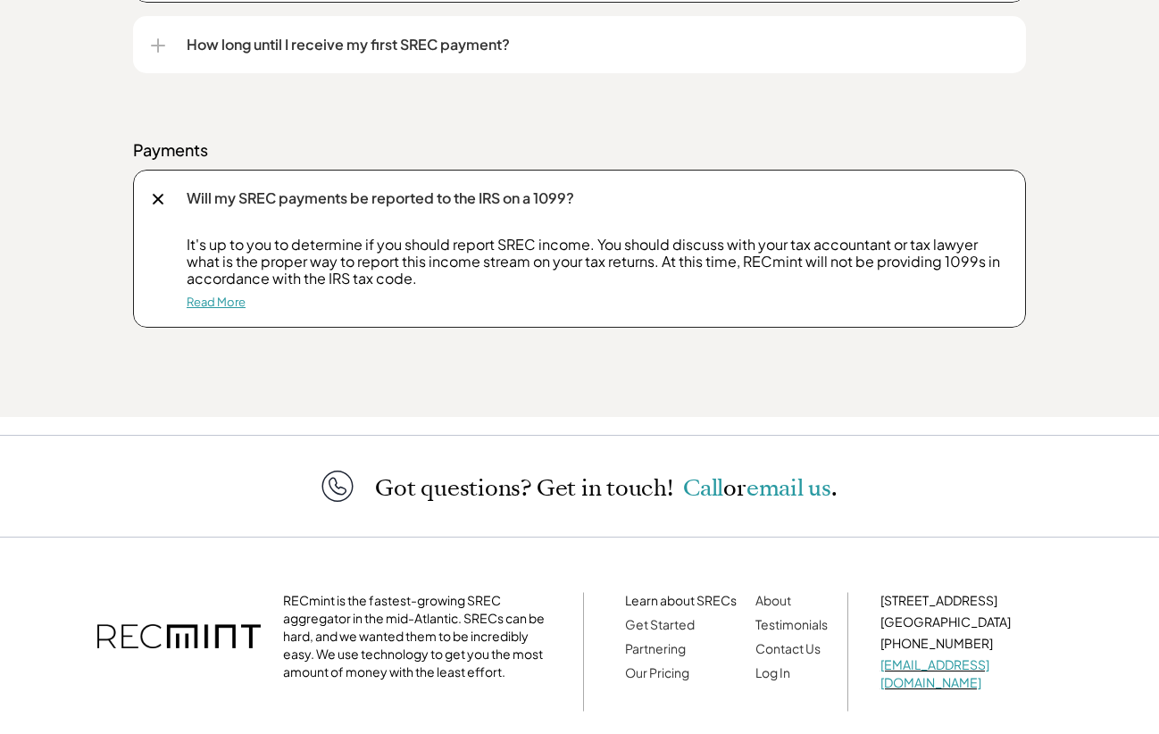
click at [218, 296] on link "Read More" at bounding box center [216, 302] width 59 height 14
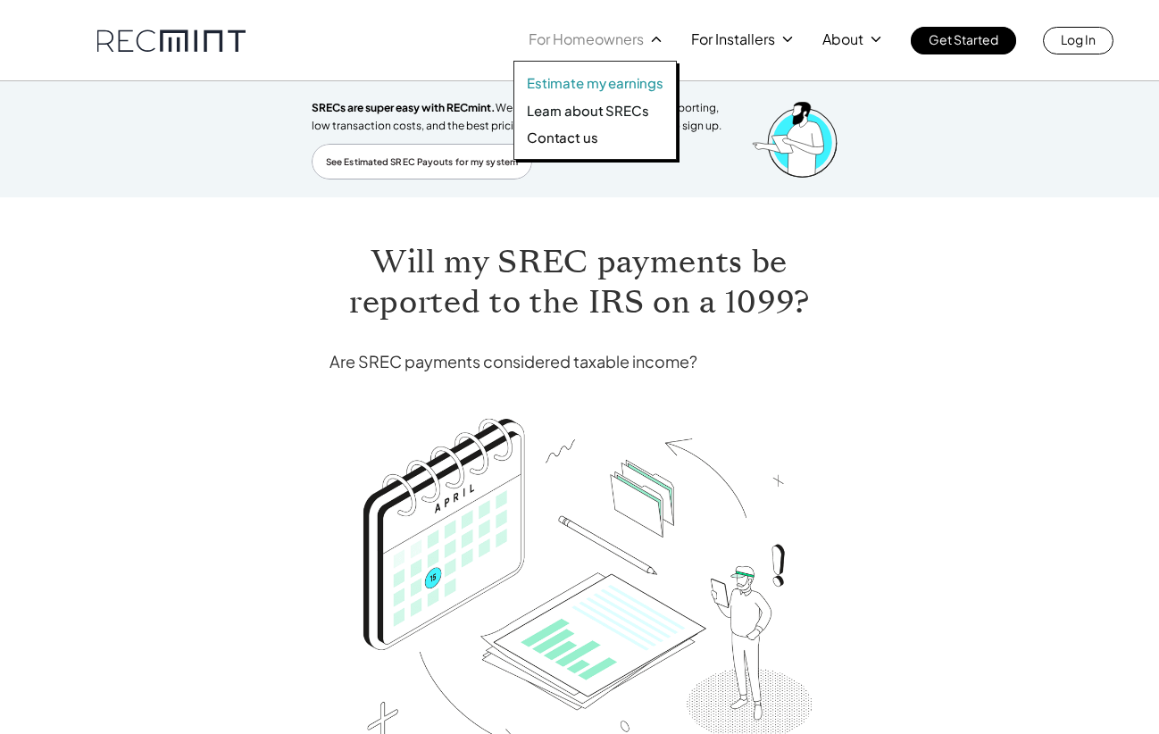
click at [578, 82] on p "Estimate my earnings" at bounding box center [595, 83] width 137 height 18
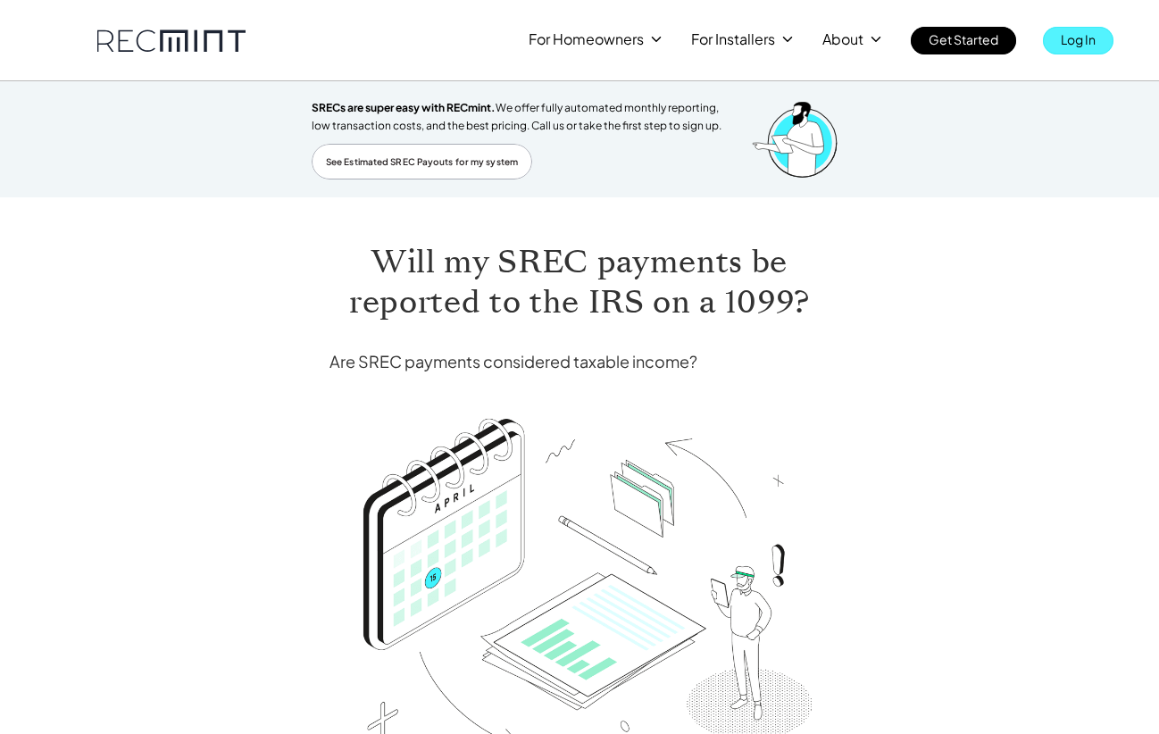
click at [1085, 43] on p "Log In" at bounding box center [1078, 39] width 35 height 25
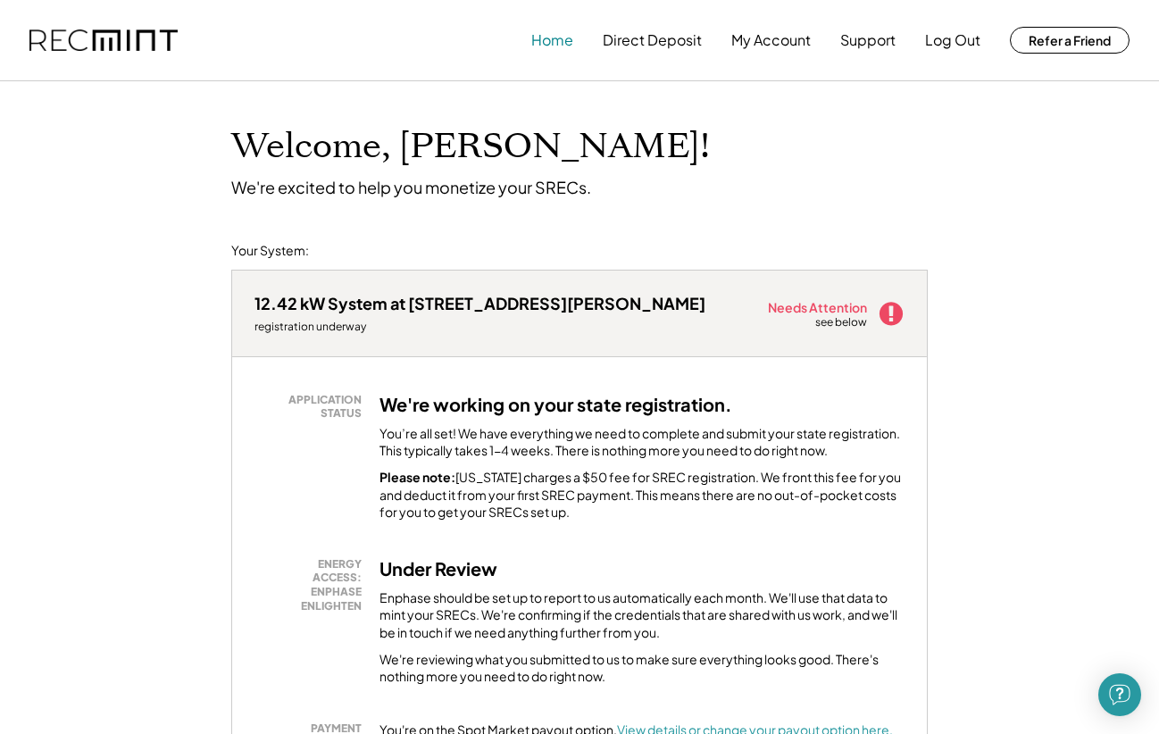
click at [558, 42] on button "Home" at bounding box center [552, 40] width 42 height 36
